Goal: Task Accomplishment & Management: Use online tool/utility

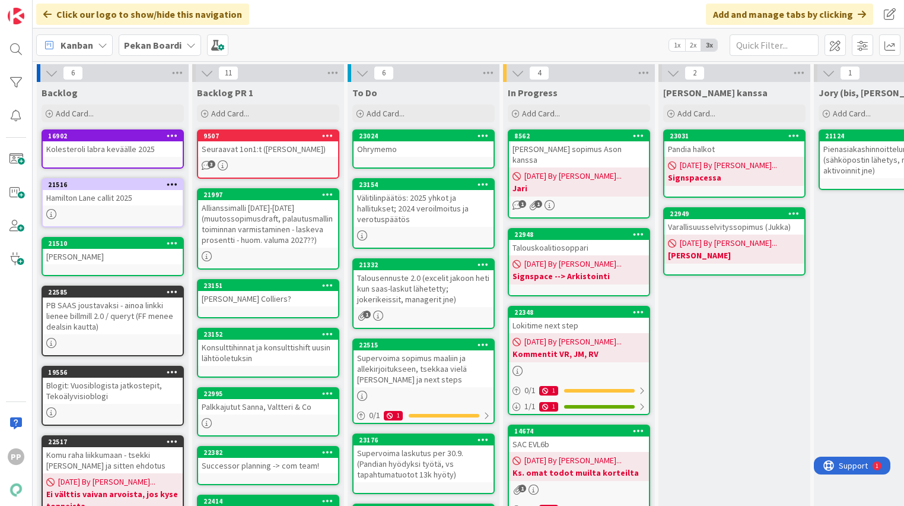
click at [396, 123] on div "To Do Add Card..." at bounding box center [424, 103] width 152 height 43
click at [403, 112] on span "Add Card..." at bounding box center [386, 113] width 38 height 11
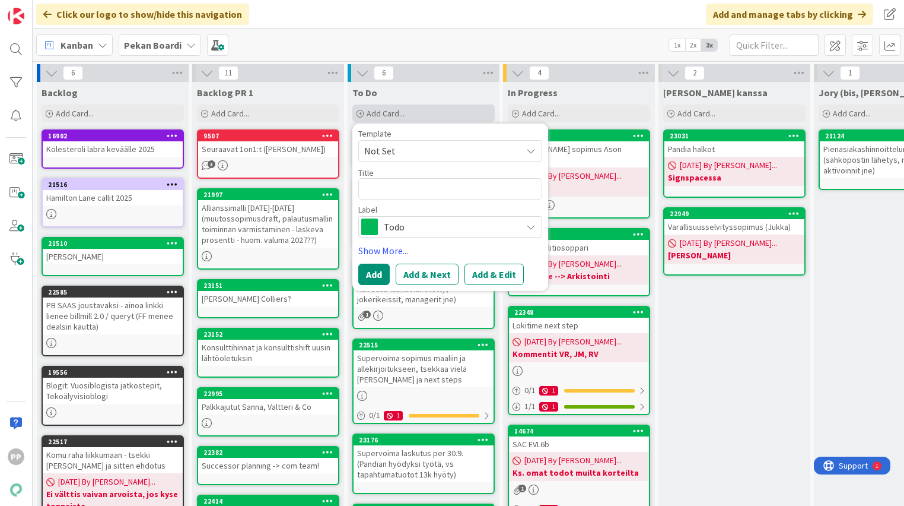
type textarea "x"
type textarea "Do"
type textarea "x"
type textarea "Dot"
type textarea "x"
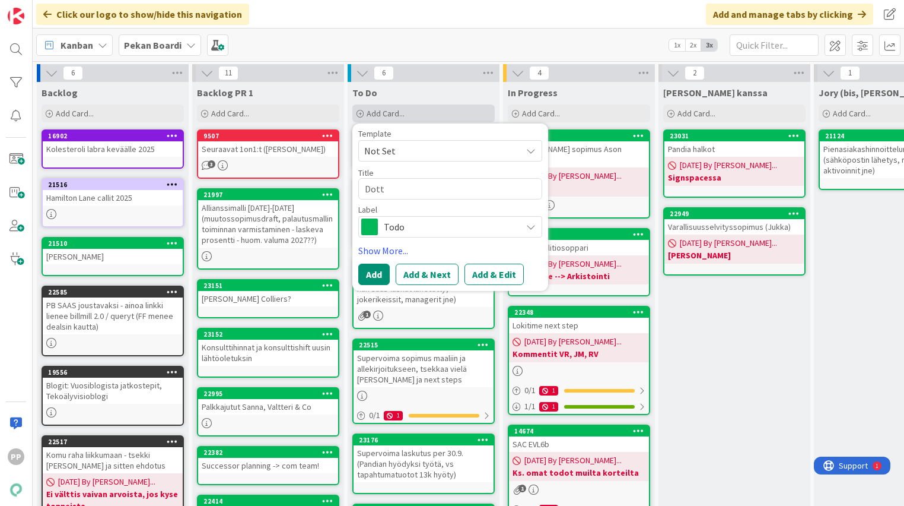
type textarea "Dotti"
type textarea "x"
type textarea "Dottir"
type textarea "x"
type textarea "Dottir t"
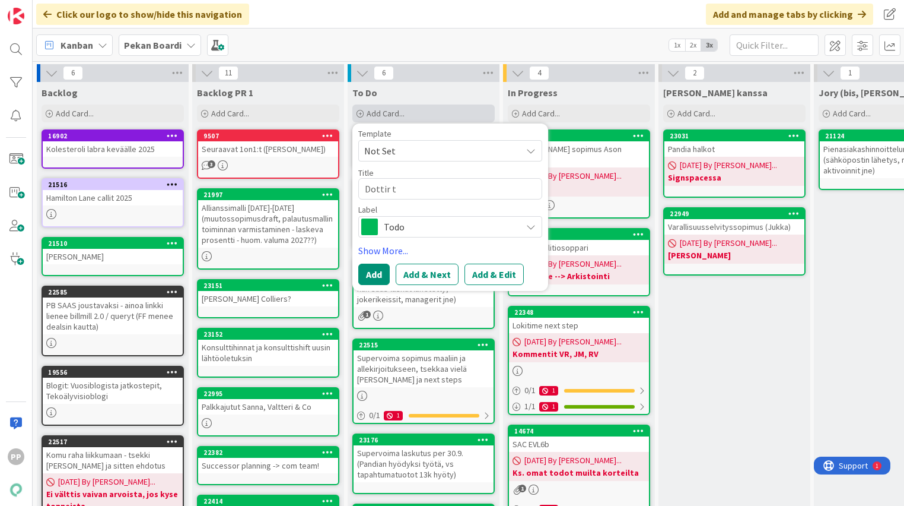
type textarea "x"
type textarea "Dottir ta"
type textarea "x"
type textarea "Dottir t"
type textarea "x"
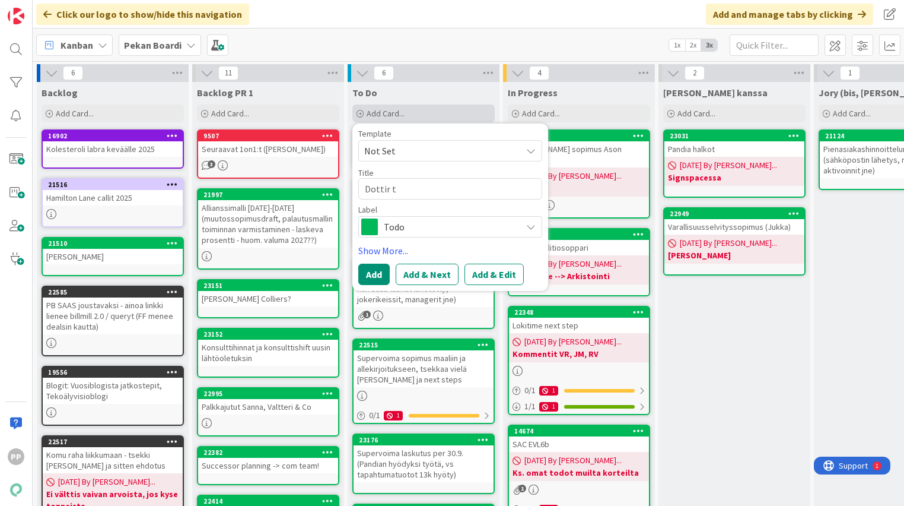
type textarea "Dottir"
type textarea "x"
type textarea "Dottir m"
type textarea "x"
type textarea "Dottir mu"
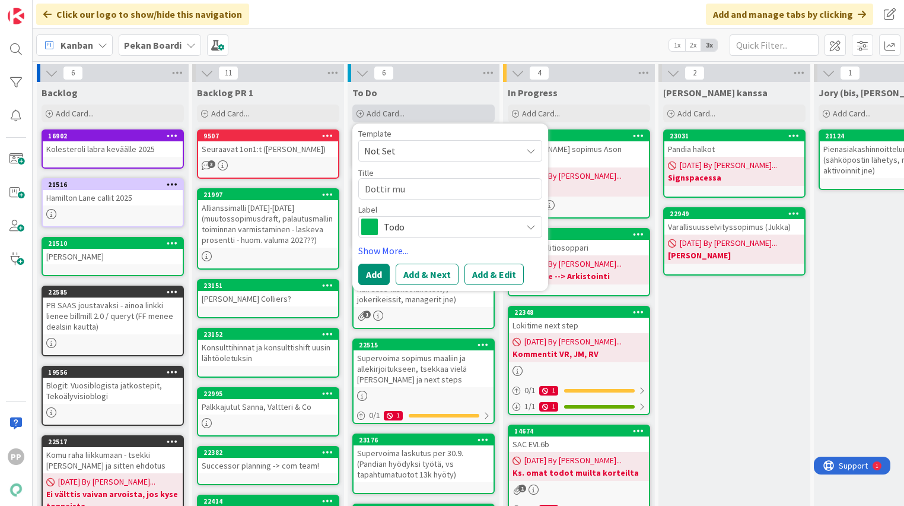
type textarea "x"
type textarea "Dottir muu"
type textarea "x"
type textarea "Dottir muuto"
type textarea "x"
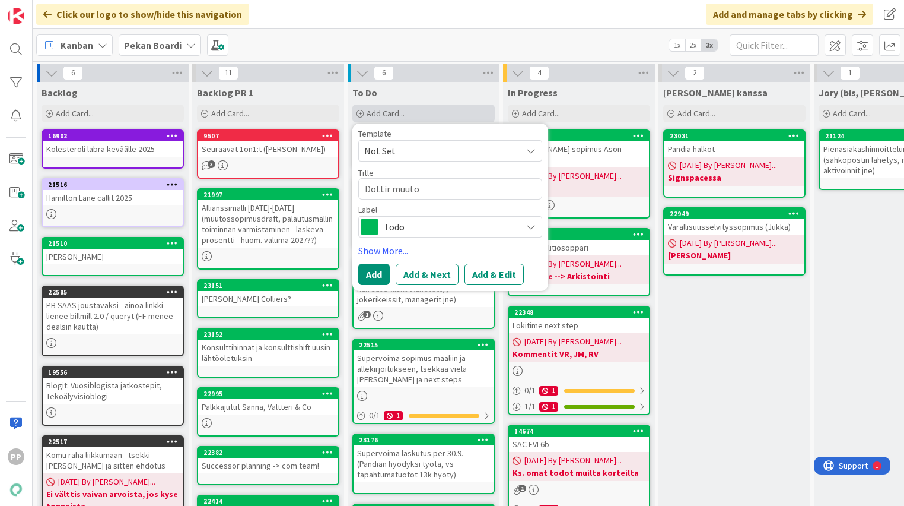
type textarea "Dottir muutos"
type textarea "x"
type textarea "Dottir muutoss"
type textarea "x"
type textarea "Dottir muutossp"
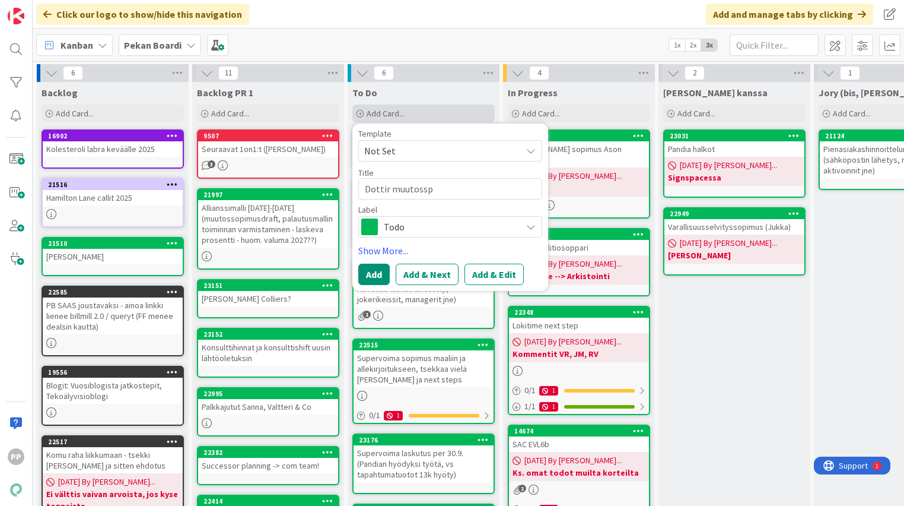
type textarea "x"
type textarea "Dottir muutoss"
type textarea "x"
type textarea "Dottir muutosso"
type textarea "x"
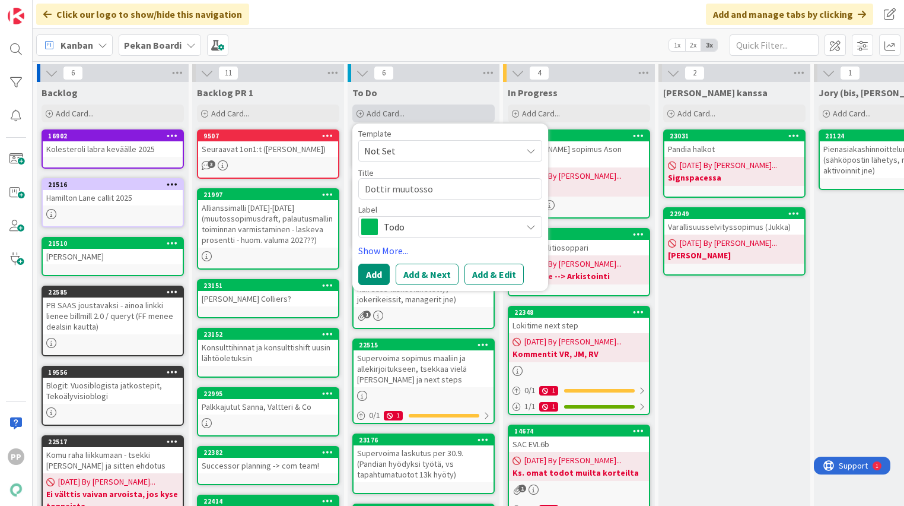
type textarea "Dottir muutossop"
type textarea "x"
type textarea "Dottir muutossopi"
type textarea "x"
type textarea "Dottir muutossopim"
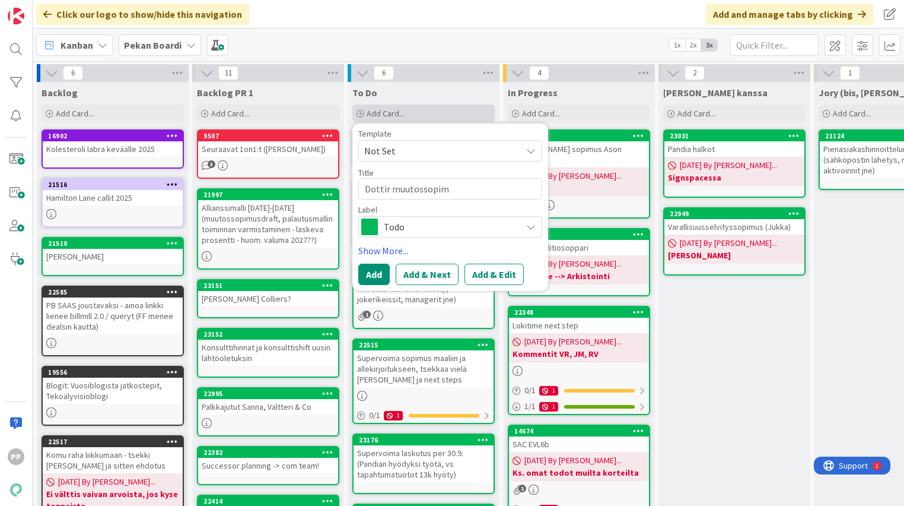
type textarea "x"
type textarea "Dottir muutossopimu"
type textarea "x"
type textarea "Dottir muutossopimus,"
type textarea "x"
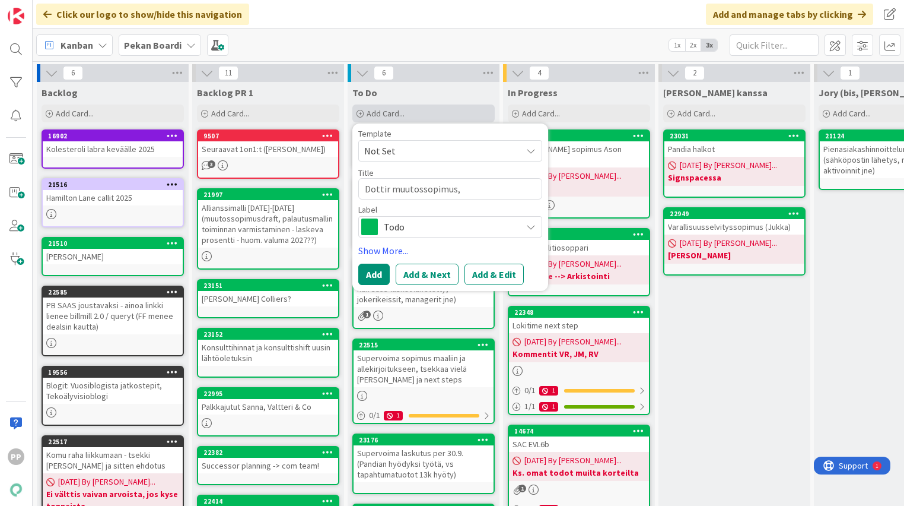
type textarea "Dottir muutossopimus,"
type textarea "x"
type textarea "Dottir muutossopimus, l"
type textarea "x"
type textarea "Dottir muutossopimus, la"
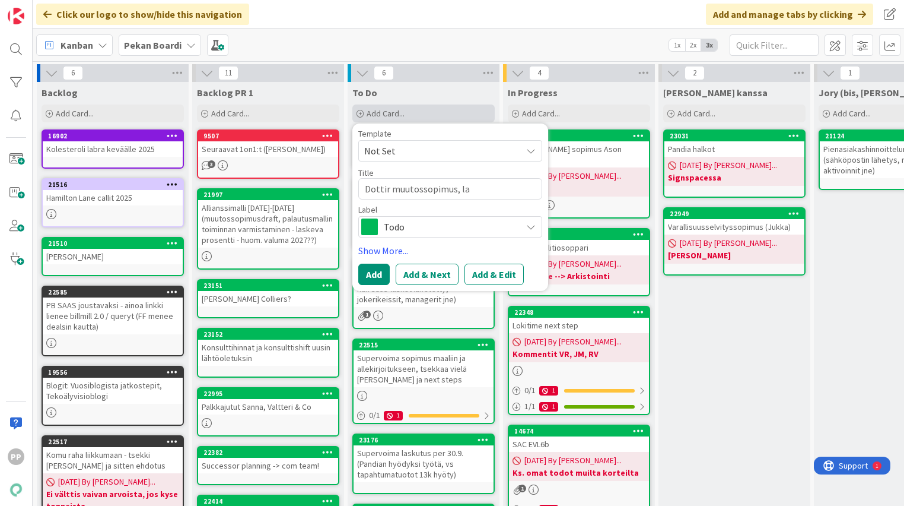
type textarea "x"
type textarea "Dottir muutossopimus, lat"
type textarea "x"
type textarea "Dottir muutossopimus, latt"
type textarea "x"
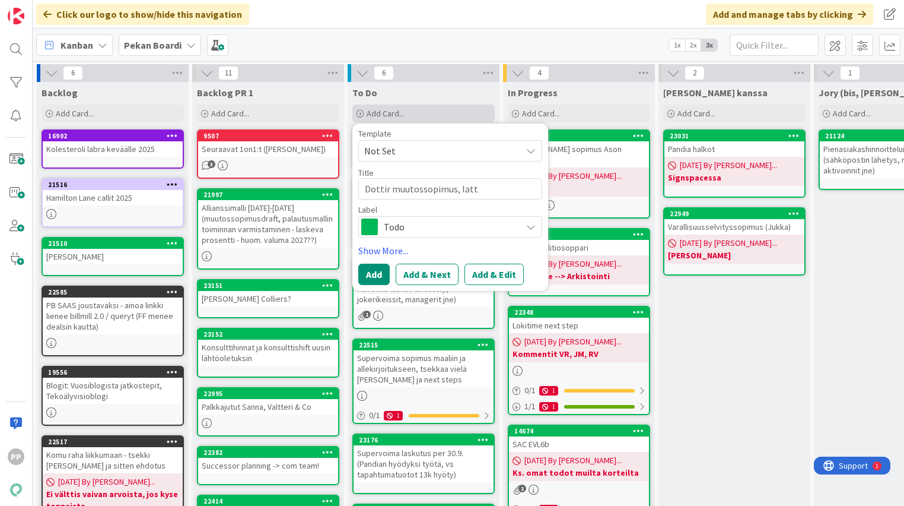
type textarea "Dottir muutossopimus, latti"
type textarea "x"
type textarea "Dottir muutossopimus, lattia"
type textarea "x"
type textarea "Dottir muutossopimus, lattia"
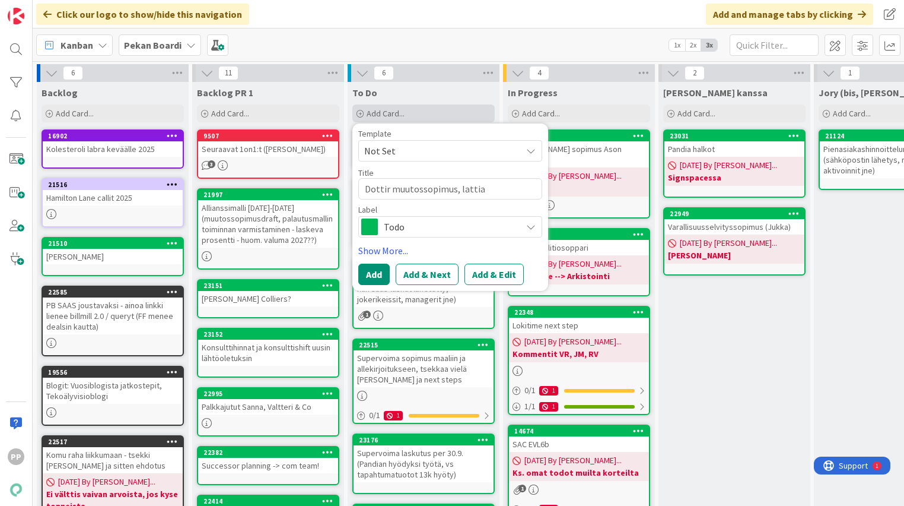
type textarea "x"
type textarea "Dottir muutossopimus, lattia j"
type textarea "x"
type textarea "Dottir muutossopimus, lattia ja"
type textarea "x"
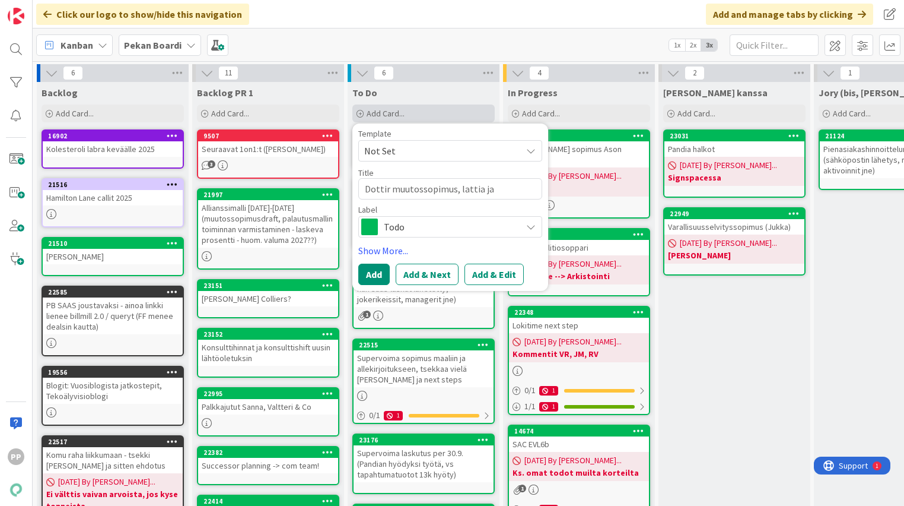
type textarea "Dottir muutossopimus, lattia ja"
type textarea "x"
type textarea "Dottir muutossopimus, lattia ja m"
type textarea "x"
type textarea "Dottir muutossopimus, lattia ja mu"
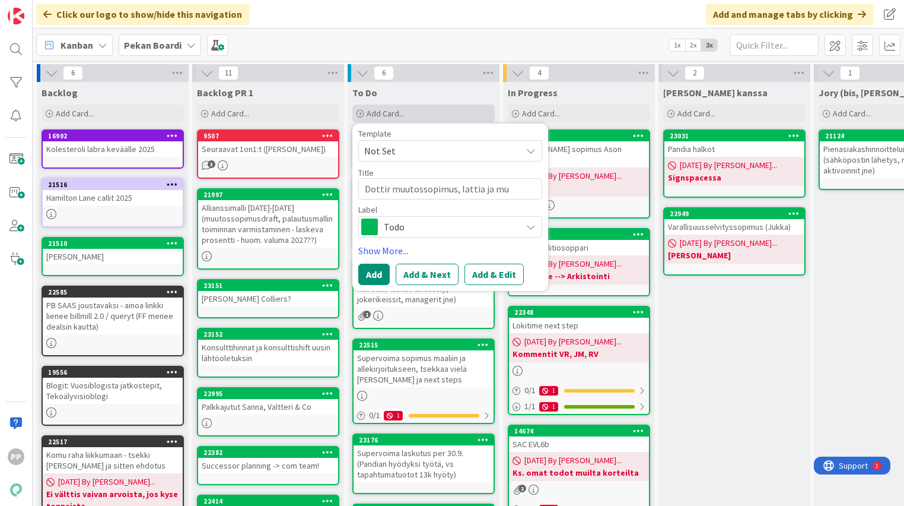
type textarea "x"
type textarea "Dottir muutossopimus, lattia ja muu"
type textarea "x"
type textarea "Dottir muutossopimus, lattia ja muut"
type textarea "x"
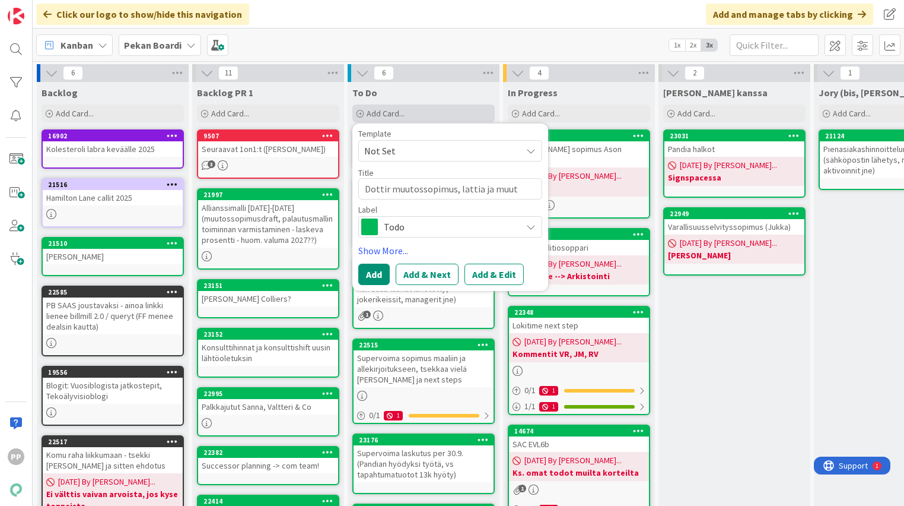
type textarea "Dottir muutossopimus, lattia ja muut"
type textarea "x"
type textarea "Dottir muutossopimus, lattia ja muut k"
type textarea "x"
type textarea "Dottir muutossopimus, lattia ja muut ka"
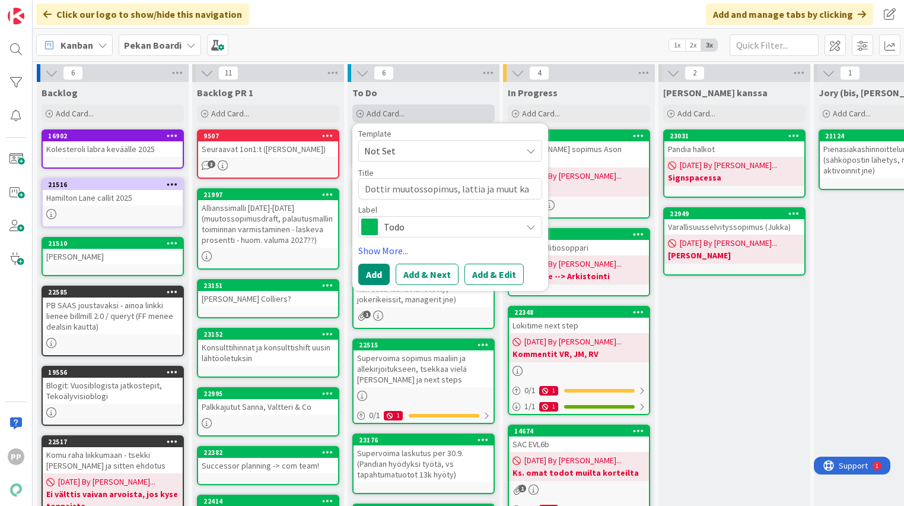
type textarea "x"
type textarea "Dottir muutossopimus, lattia ja muut kahl"
type textarea "x"
type textarea "Dottir muutossopimus, lattia ja muut kahla"
type textarea "x"
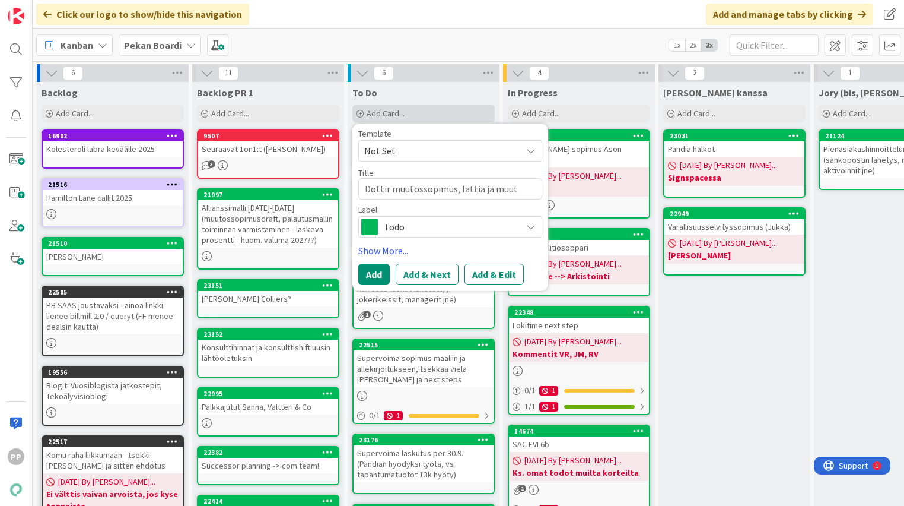
type textarea "Dottir muutossopimus, lattia ja muut kahlau"
type textarea "x"
type textarea "Dottir muutossopimus, lattia ja muut kahlaus"
